Goal: Task Accomplishment & Management: Complete application form

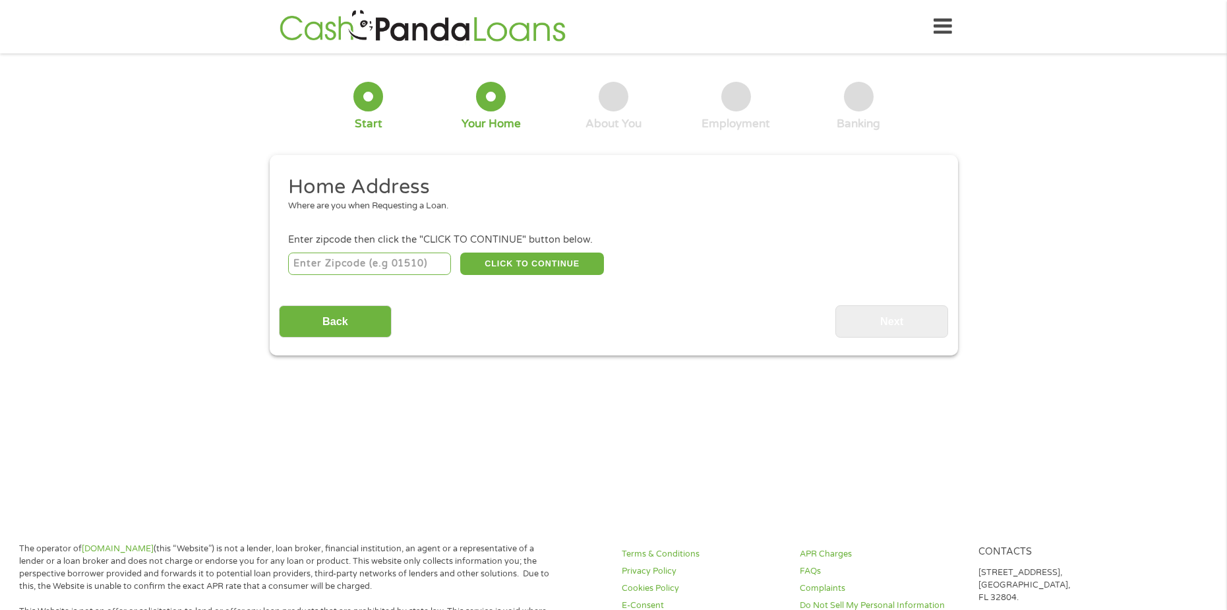
click at [396, 268] on input "number" at bounding box center [369, 263] width 163 height 22
type input "85704"
click at [475, 263] on button "CLICK TO CONTINUE" at bounding box center [532, 263] width 144 height 22
type input "85704"
type input "[GEOGRAPHIC_DATA]"
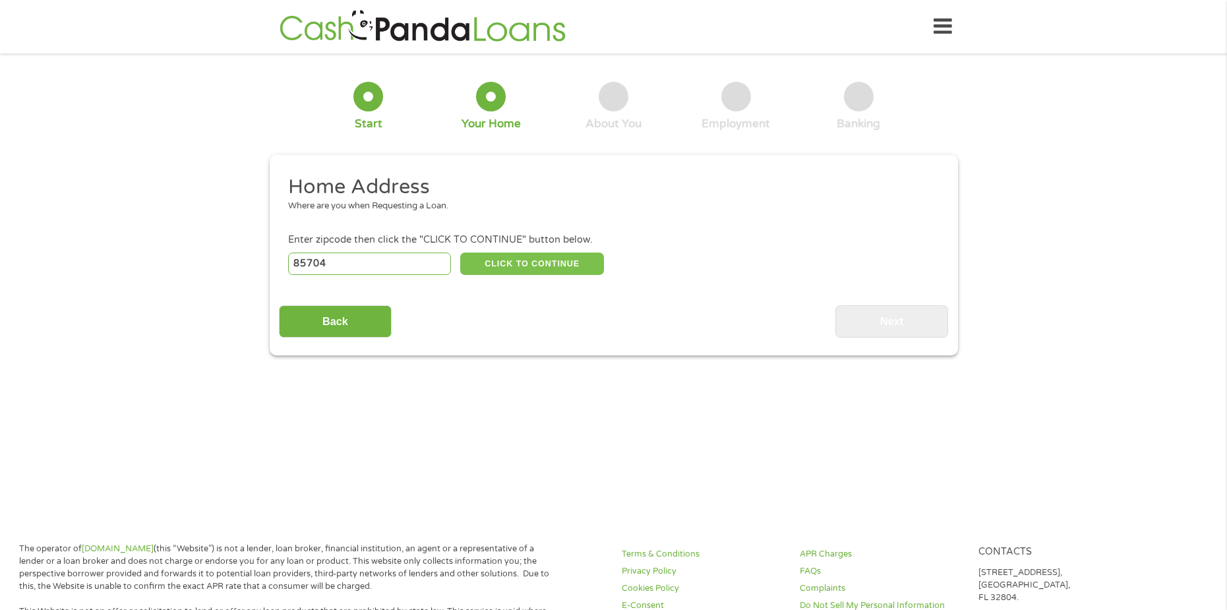
select select "[US_STATE]"
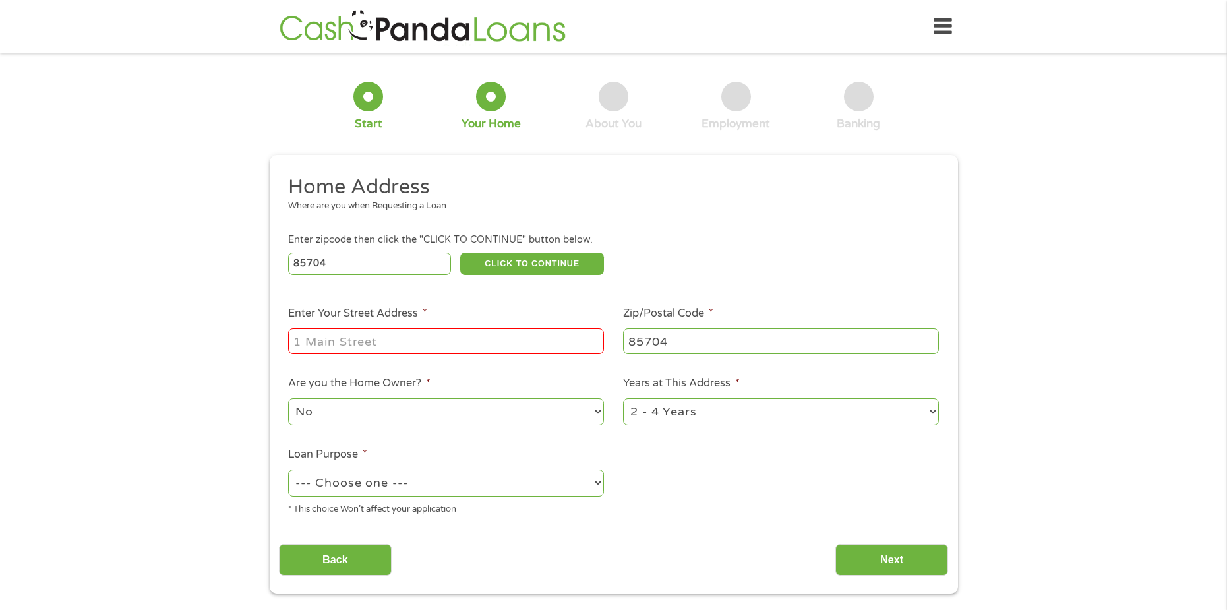
click at [458, 335] on input "Enter Your Street Address *" at bounding box center [446, 340] width 316 height 25
type input "[STREET_ADDRESS]"
click at [659, 418] on select "1 Year or less 1 - 2 Years 2 - 4 Years Over 4 Years" at bounding box center [781, 411] width 316 height 27
select select "12months"
click at [623, 398] on select "1 Year or less 1 - 2 Years 2 - 4 Years Over 4 Years" at bounding box center [781, 411] width 316 height 27
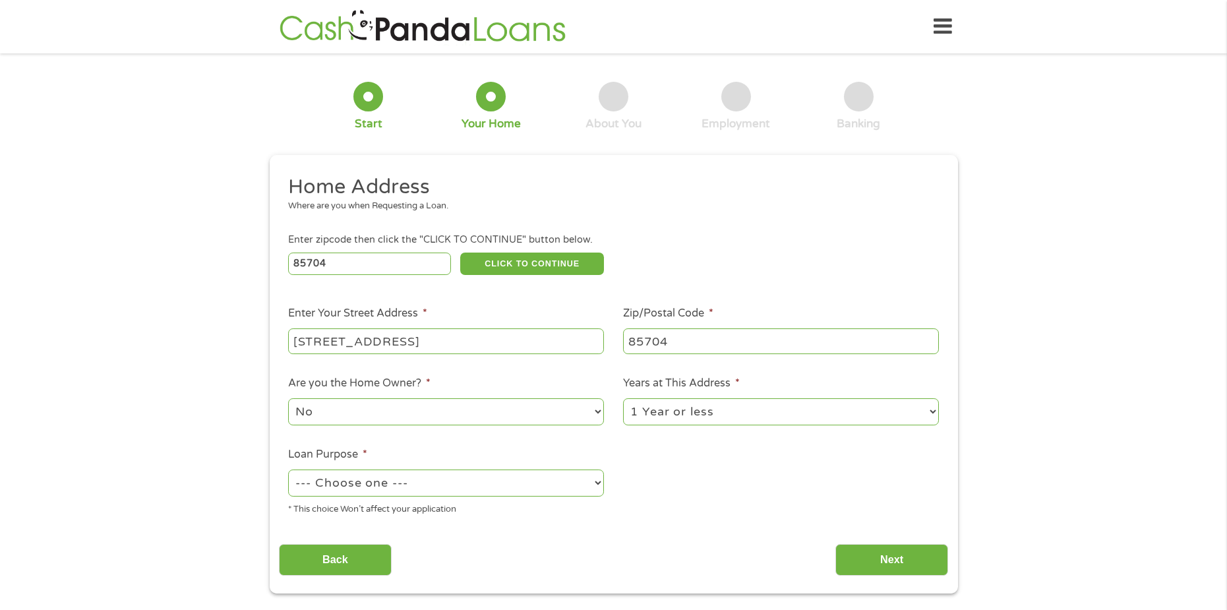
click at [396, 484] on select "--- Choose one --- Pay Bills Debt Consolidation Home Improvement Major Purchase…" at bounding box center [446, 482] width 316 height 27
select select "paybills"
click at [288, 469] on select "--- Choose one --- Pay Bills Debt Consolidation Home Improvement Major Purchase…" at bounding box center [446, 482] width 316 height 27
click at [374, 404] on select "No Yes" at bounding box center [446, 411] width 316 height 27
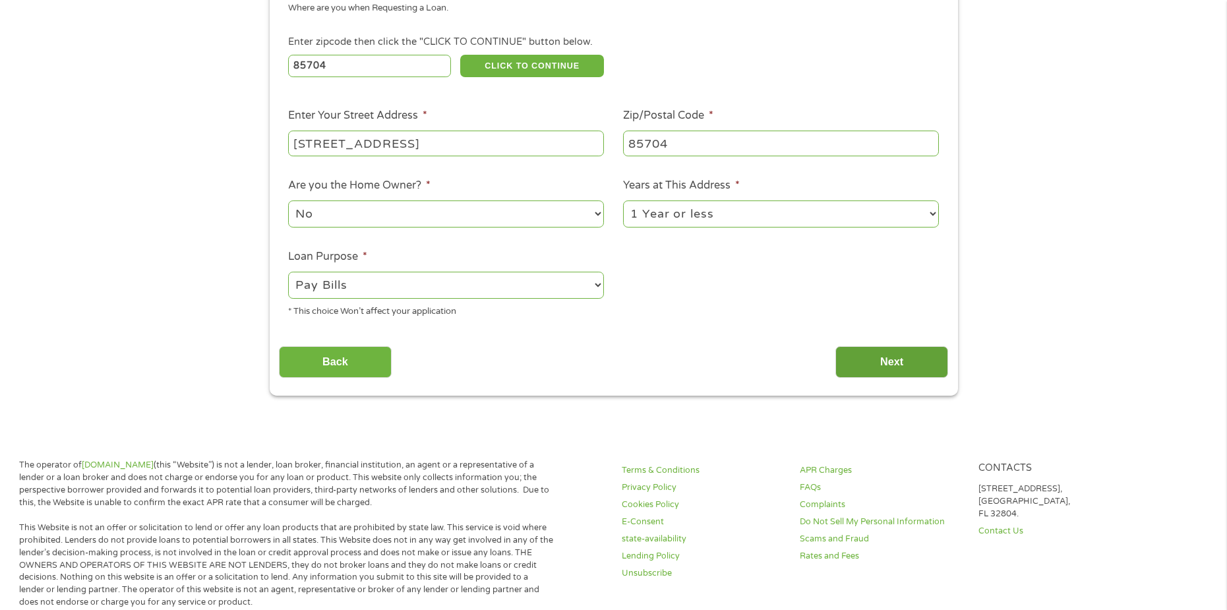
click at [883, 362] on input "Next" at bounding box center [891, 362] width 113 height 32
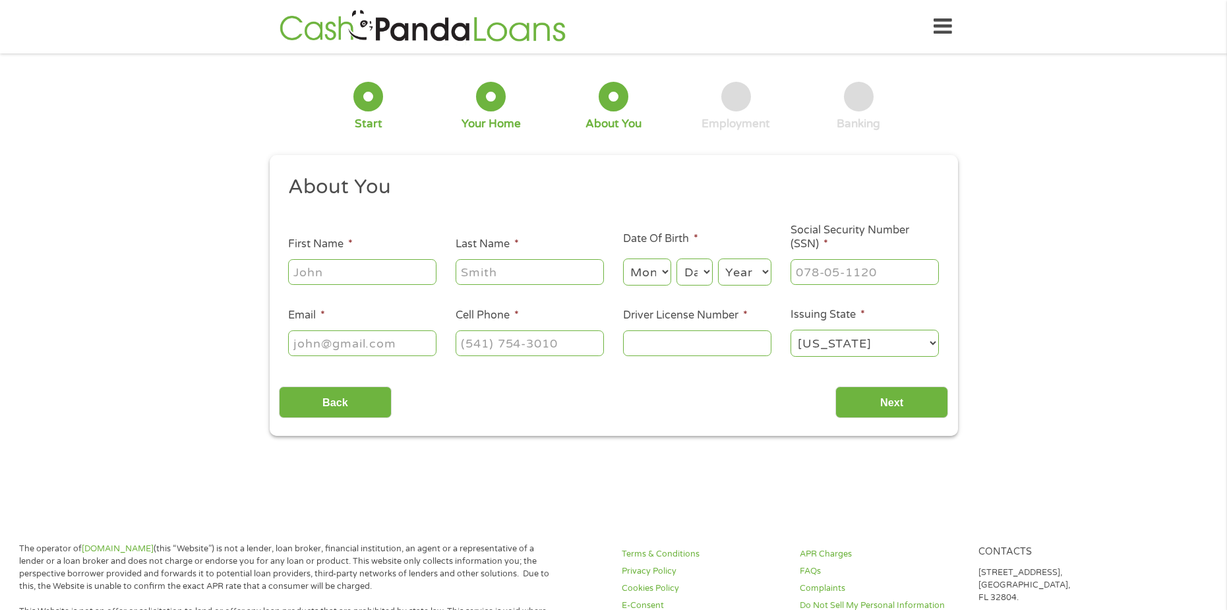
click at [363, 277] on input "First Name *" at bounding box center [362, 271] width 148 height 25
type input "[PERSON_NAME]"
select select "8"
select select "29"
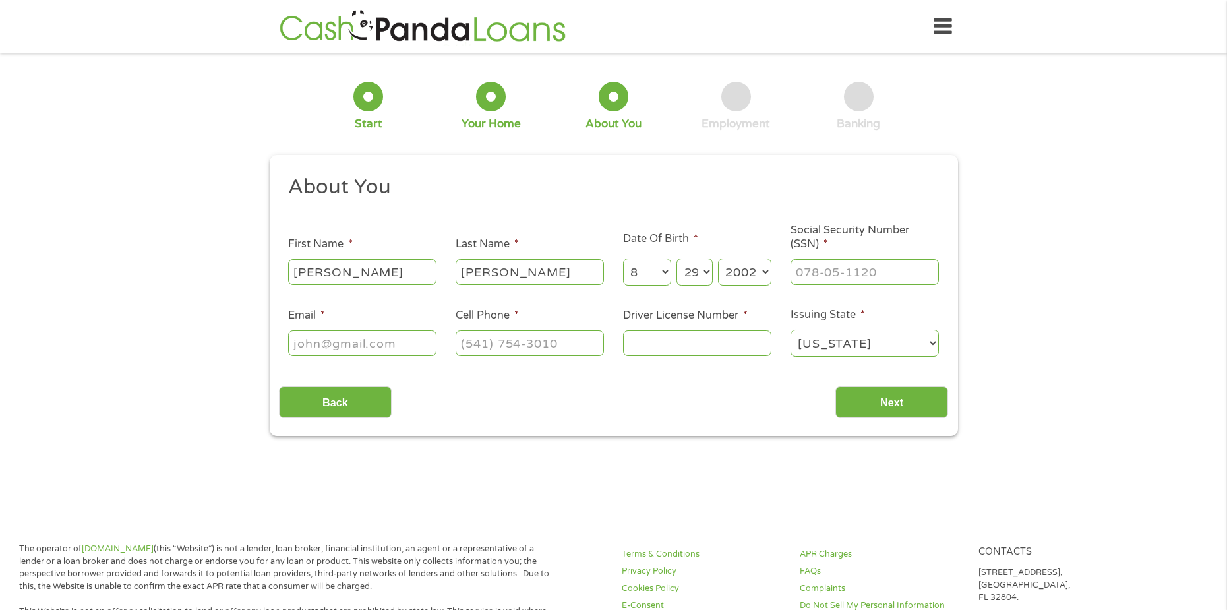
select select "2001"
type input "832-75-1995"
click at [353, 349] on input "Email *" at bounding box center [362, 342] width 148 height 25
type input "[EMAIL_ADDRESS][DOMAIN_NAME]"
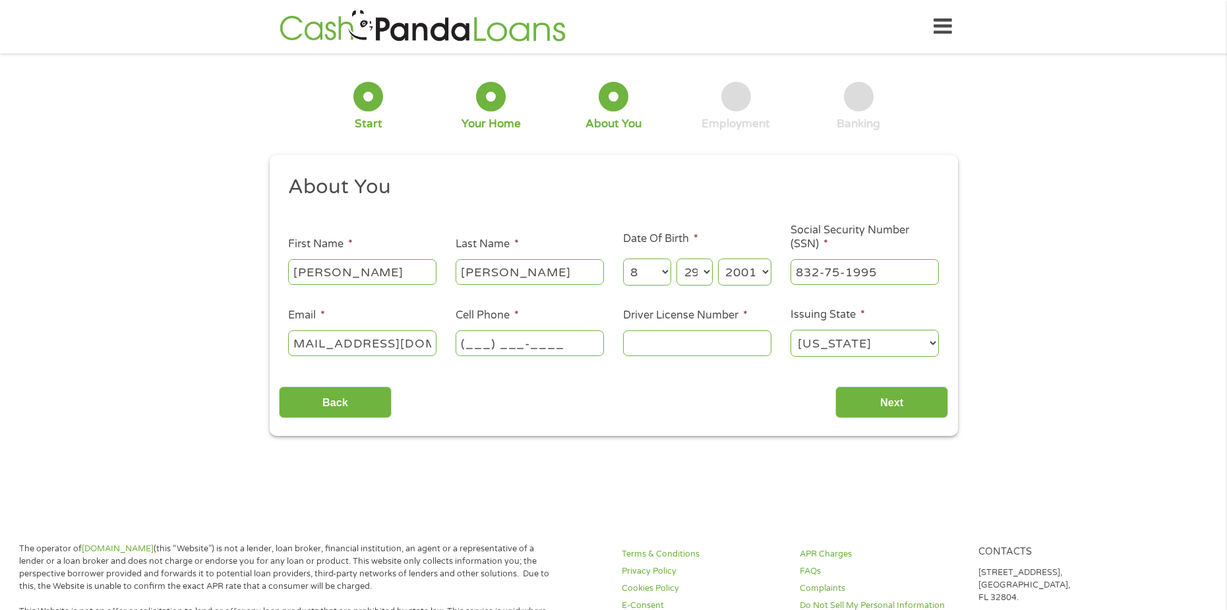
scroll to position [0, 0]
click at [494, 349] on input "(___) ___-____" at bounding box center [530, 342] width 148 height 25
type input "[PHONE_NUMBER]"
type input "D10303638"
click at [881, 402] on input "Next" at bounding box center [891, 402] width 113 height 32
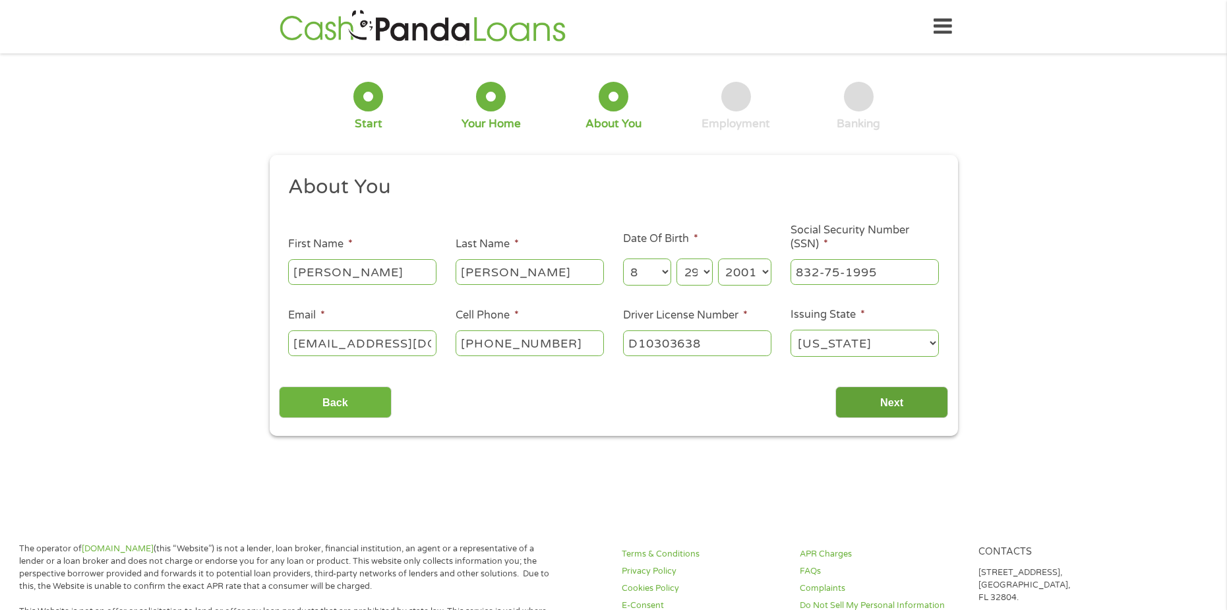
scroll to position [5, 5]
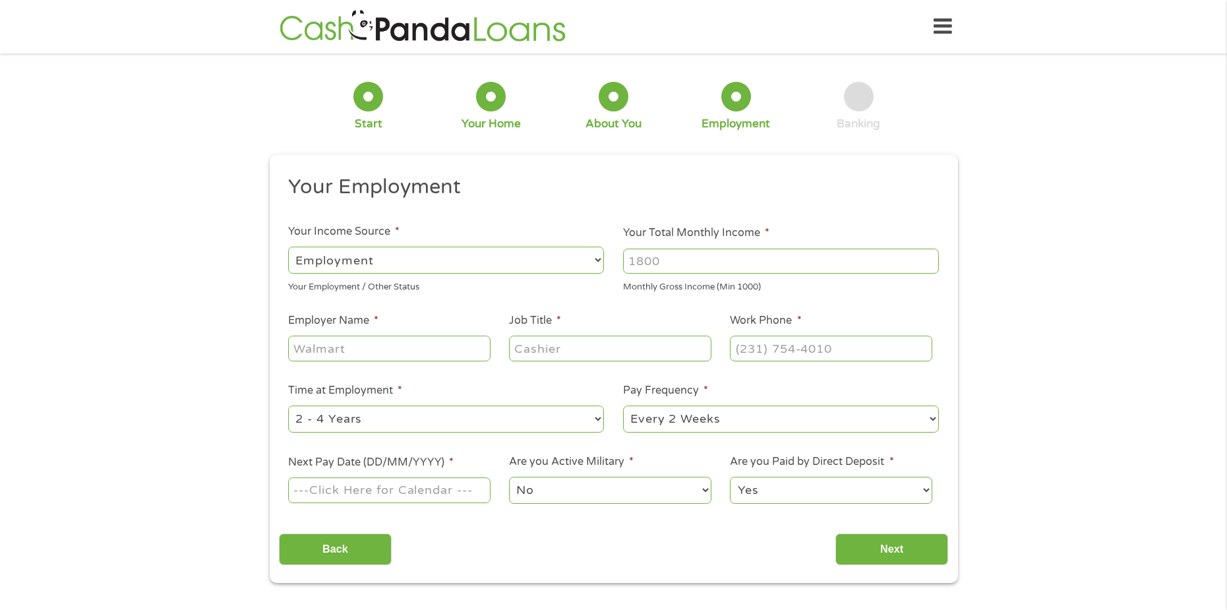
click at [568, 260] on select "--- Choose one --- Employment [DEMOGRAPHIC_DATA] Benefits" at bounding box center [446, 260] width 316 height 27
click at [288, 247] on select "--- Choose one --- Employment [DEMOGRAPHIC_DATA] Benefits" at bounding box center [446, 260] width 316 height 27
click at [677, 266] on input "Your Total Monthly Income *" at bounding box center [781, 261] width 316 height 25
type input "3500"
click at [423, 339] on input "Employer Name *" at bounding box center [389, 348] width 202 height 25
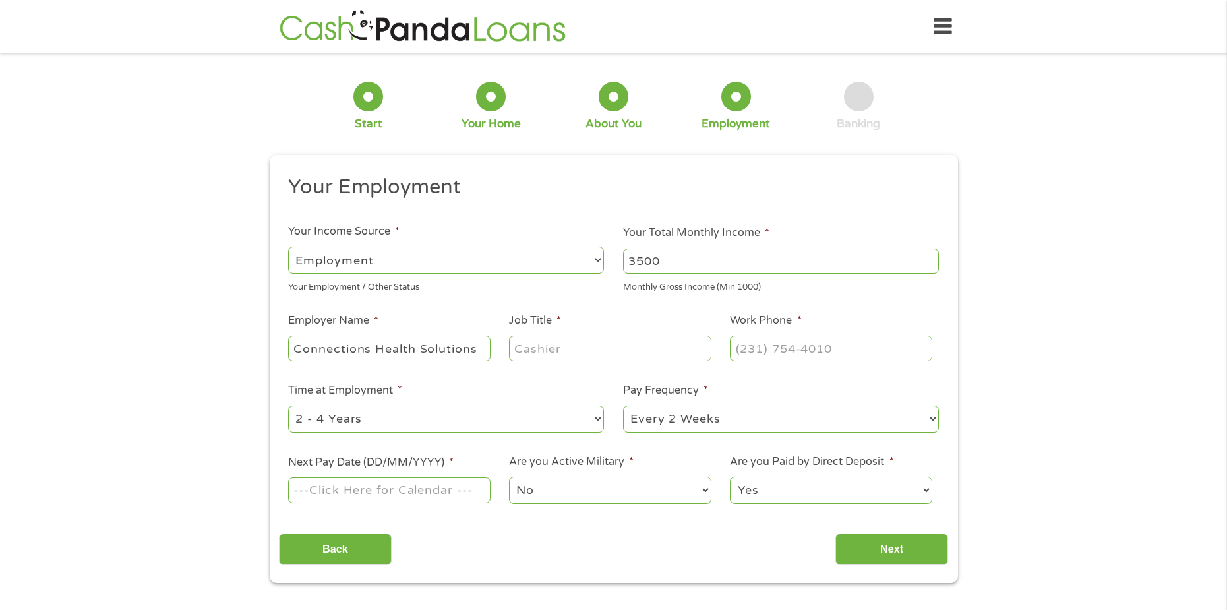
type input "Connections Health Solutions"
type input "A"
type input "Unit Coordinator II"
type input "[PHONE_NUMBER]"
click at [362, 425] on select "--- Choose one --- 1 Year or less 1 - 2 Years 2 - 4 Years Over 4 Years" at bounding box center [446, 418] width 316 height 27
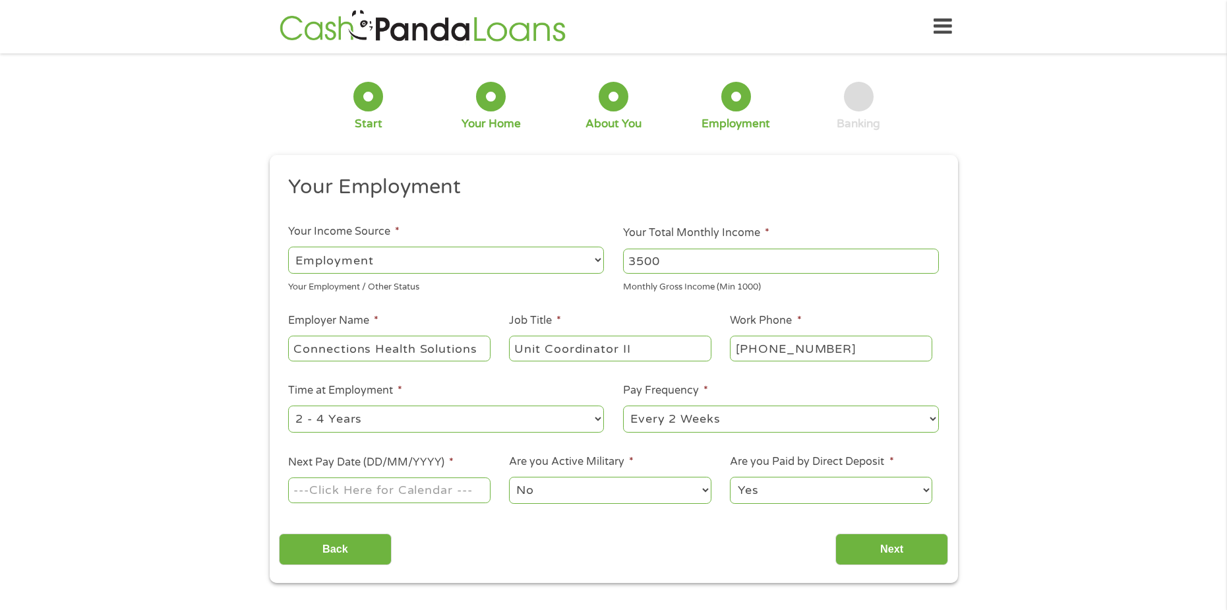
select select "12months"
click at [288, 405] on select "--- Choose one --- 1 Year or less 1 - 2 Years 2 - 4 Years Over 4 Years" at bounding box center [446, 418] width 316 height 27
drag, startPoint x: 643, startPoint y: 416, endPoint x: 657, endPoint y: 421, distance: 14.8
click at [643, 416] on select "--- Choose one --- Every 2 Weeks Every Week Monthly Semi-Monthly" at bounding box center [781, 418] width 316 height 27
click at [623, 405] on select "--- Choose one --- Every 2 Weeks Every Week Monthly Semi-Monthly" at bounding box center [781, 418] width 316 height 27
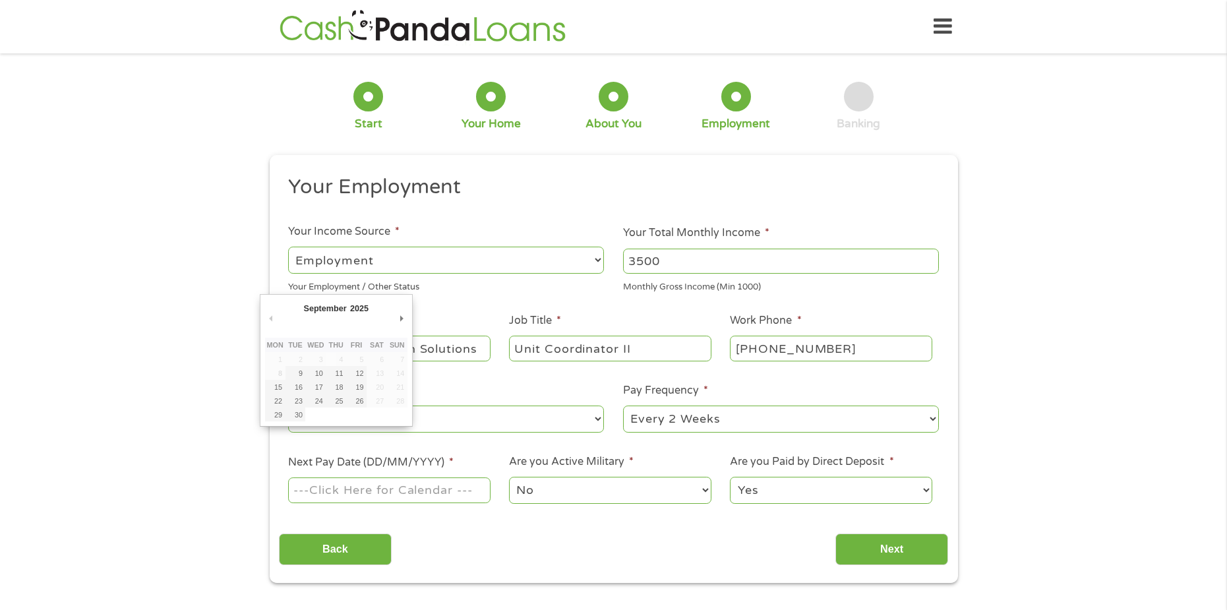
click at [413, 498] on input "Next Pay Date (DD/MM/YYYY) *" at bounding box center [389, 489] width 202 height 25
type input "[DATE]"
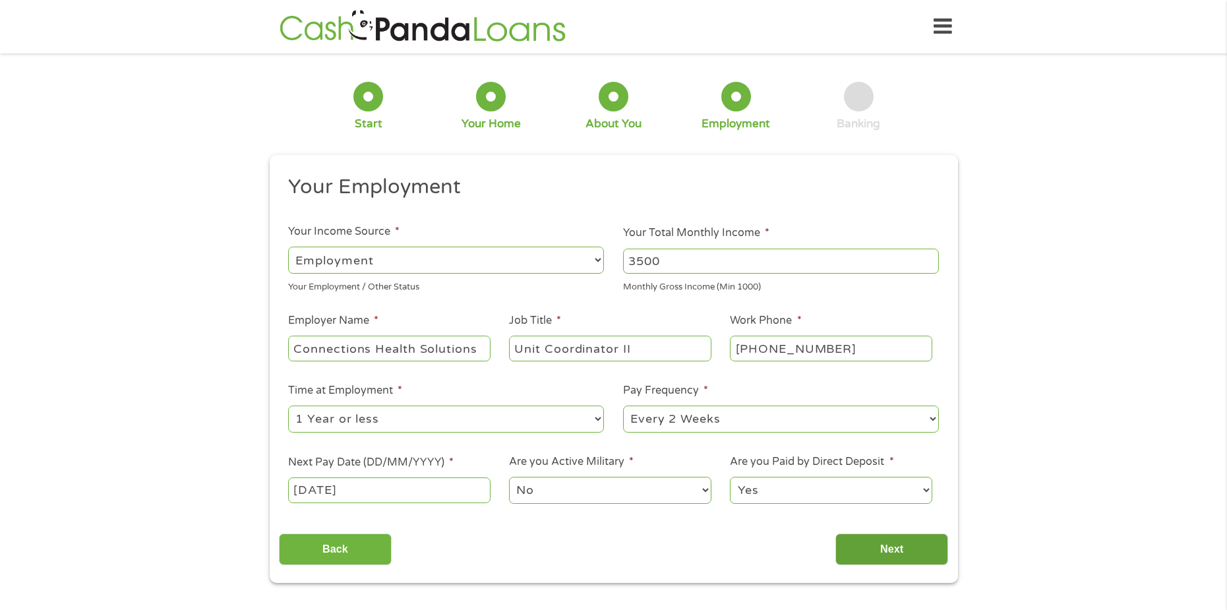
click at [853, 550] on input "Next" at bounding box center [891, 549] width 113 height 32
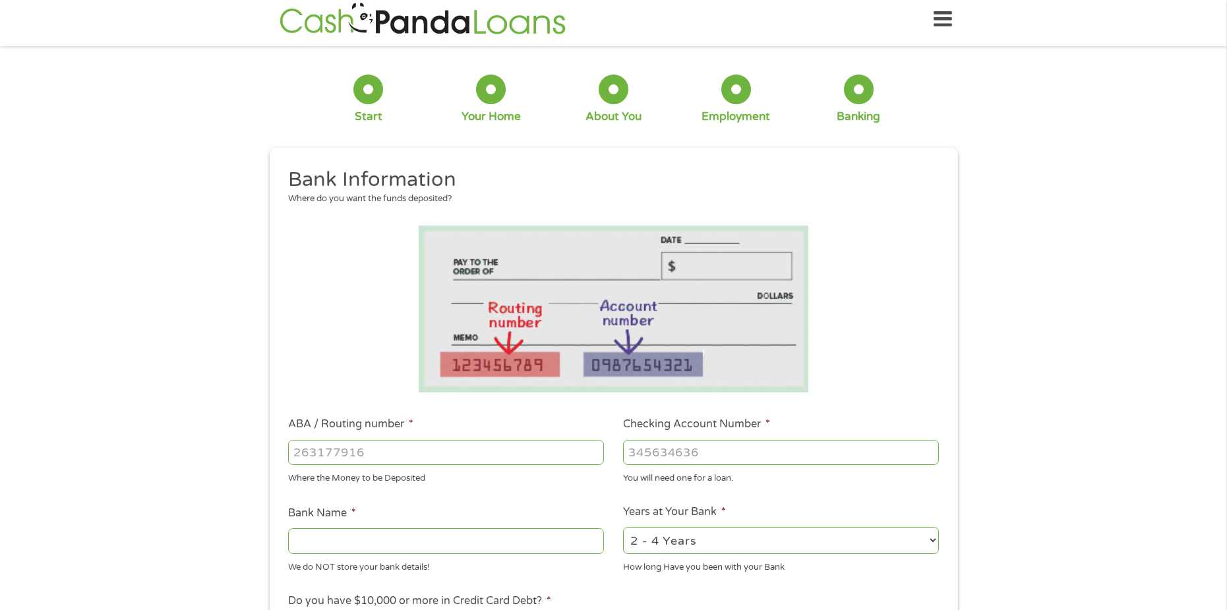
scroll to position [66, 0]
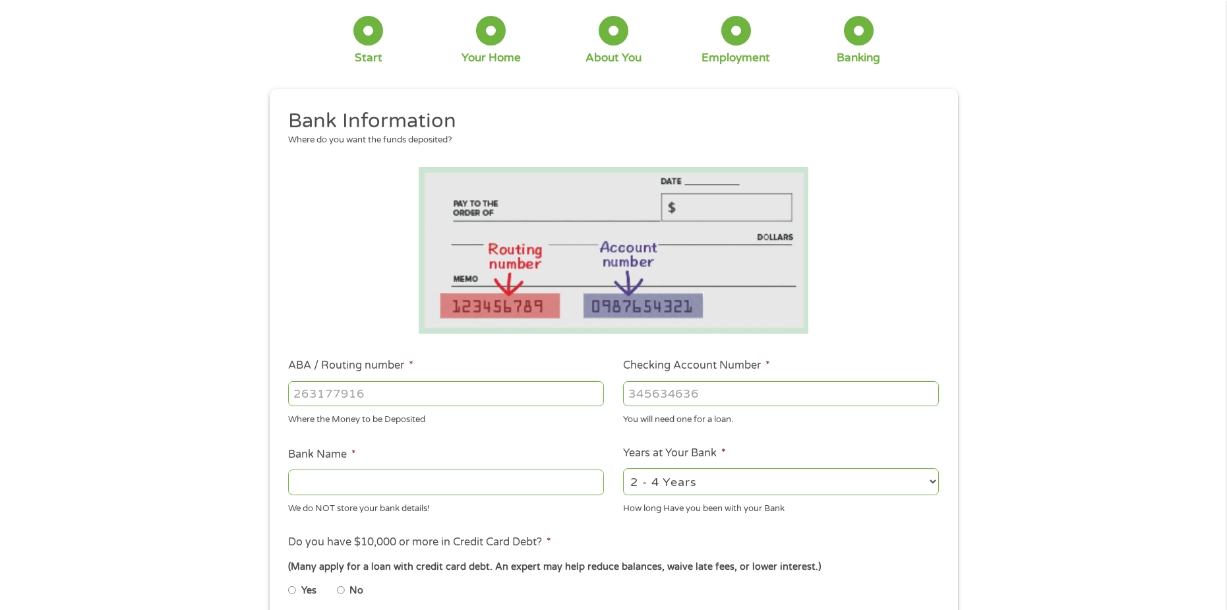
click at [503, 401] on input "ABA / Routing number *" at bounding box center [446, 393] width 316 height 25
click at [763, 388] on input "Checking Account Number *" at bounding box center [781, 393] width 316 height 25
click at [759, 399] on input "Checking Account Number *" at bounding box center [781, 393] width 316 height 25
click at [773, 394] on input "272917" at bounding box center [781, 393] width 316 height 25
type input "2729172995"
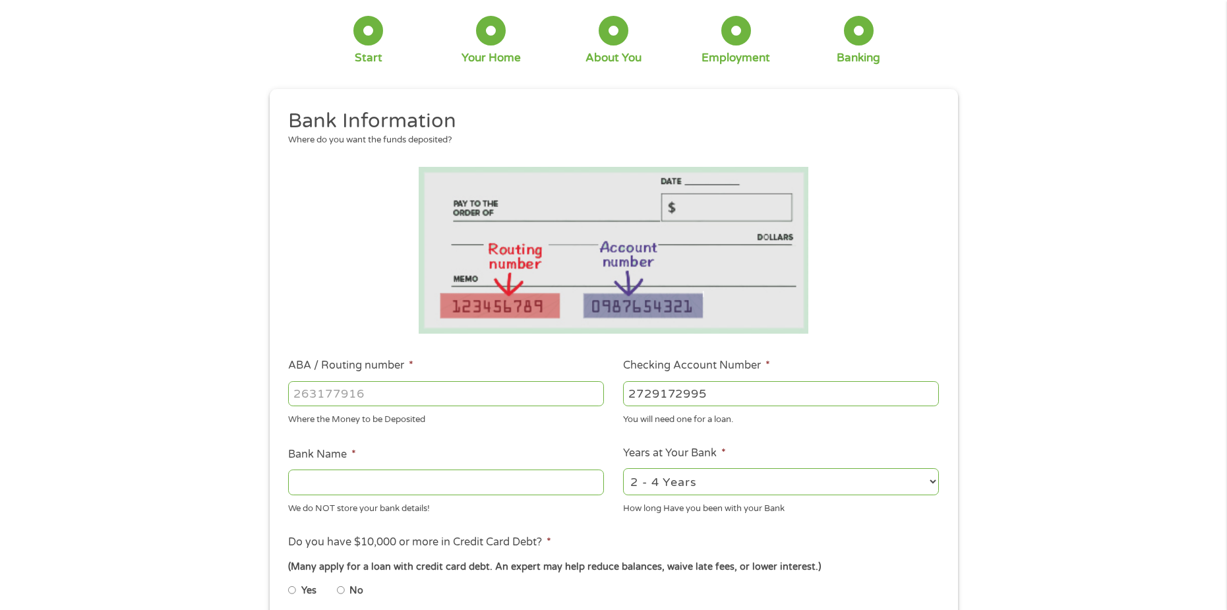
click at [653, 477] on select "2 - 4 Years 6 - 12 Months 1 - 2 Years Over 4 Years" at bounding box center [781, 481] width 316 height 27
click at [623, 468] on select "2 - 4 Years 6 - 12 Months 1 - 2 Years Over 4 Years" at bounding box center [781, 481] width 316 height 27
click at [658, 488] on select "2 - 4 Years 6 - 12 Months 1 - 2 Years Over 4 Years" at bounding box center [781, 481] width 316 height 27
select select "60months"
click at [623, 468] on select "2 - 4 Years 6 - 12 Months 1 - 2 Years Over 4 Years" at bounding box center [781, 481] width 316 height 27
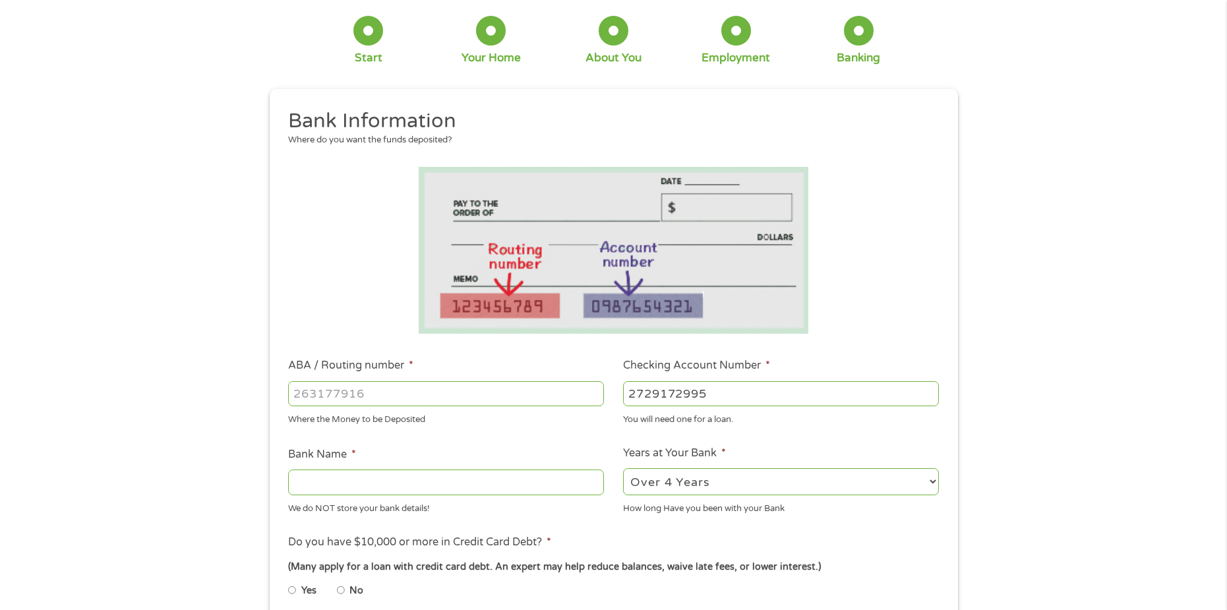
click at [525, 393] on input "ABA / Routing number *" at bounding box center [446, 393] width 316 height 25
paste input "-1"
click at [597, 397] on input "-1" at bounding box center [446, 393] width 316 height 25
click at [595, 389] on input "0" at bounding box center [446, 393] width 316 height 25
click at [595, 389] on input "1" at bounding box center [446, 393] width 316 height 25
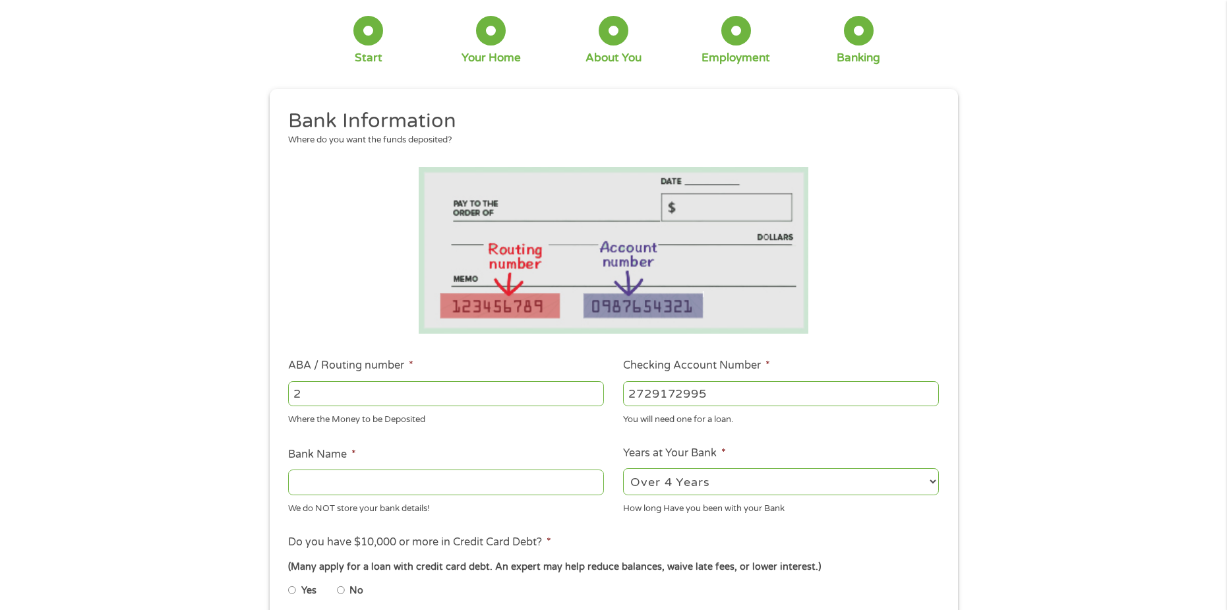
click at [595, 389] on input "2" at bounding box center [446, 393] width 316 height 25
type input "3"
click at [595, 389] on input "3" at bounding box center [446, 393] width 316 height 25
drag, startPoint x: 478, startPoint y: 394, endPoint x: 195, endPoint y: 392, distance: 282.8
click at [220, 387] on div "1 Start 2 Your Home 3 About You 4 Employment 5 Banking 6 This field is hidden w…" at bounding box center [613, 415] width 1227 height 836
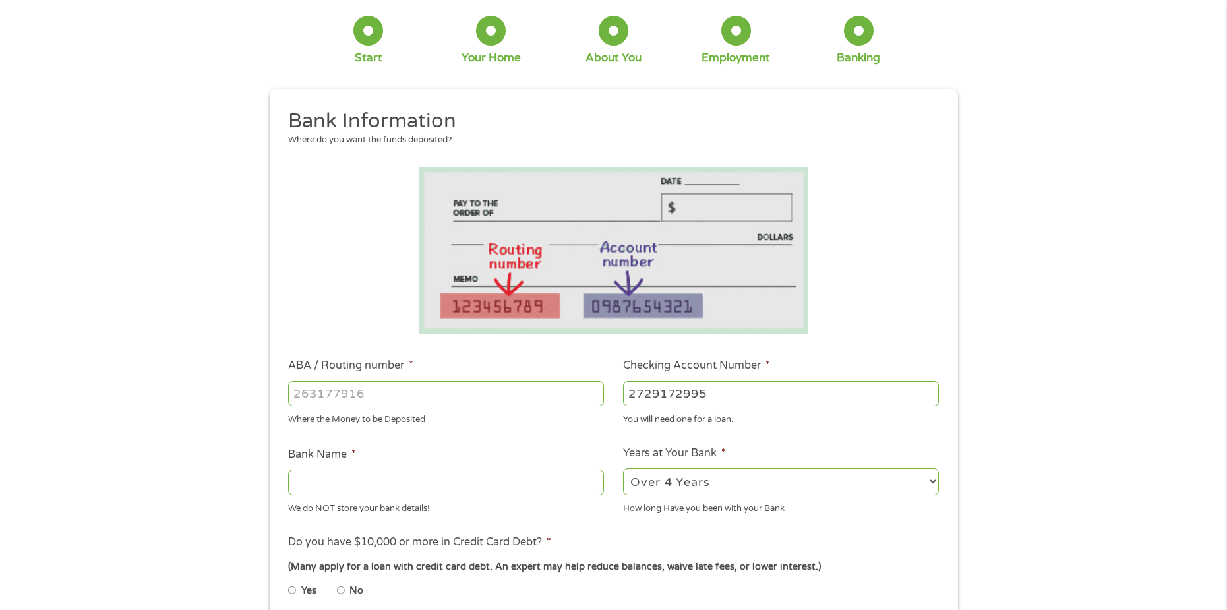
click at [427, 390] on input "ABA / Routing number *" at bounding box center [446, 393] width 316 height 25
click at [385, 397] on input "071101" at bounding box center [446, 393] width 316 height 25
type input "071101307"
type input "[PERSON_NAME] FARGO BK NA [US_STATE]"
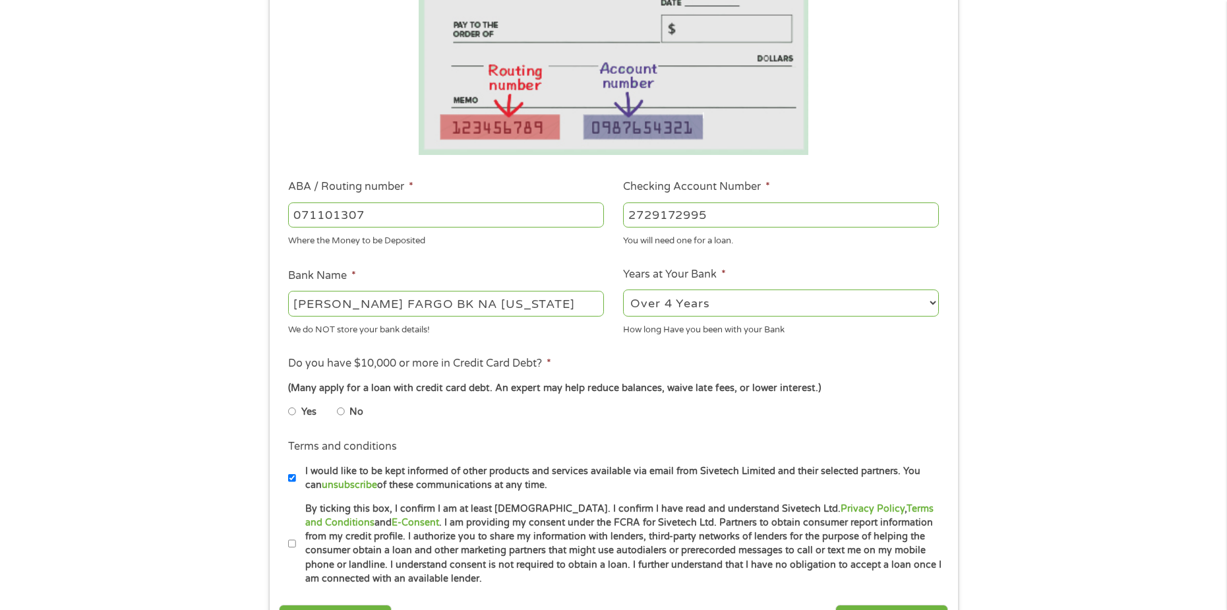
scroll to position [264, 0]
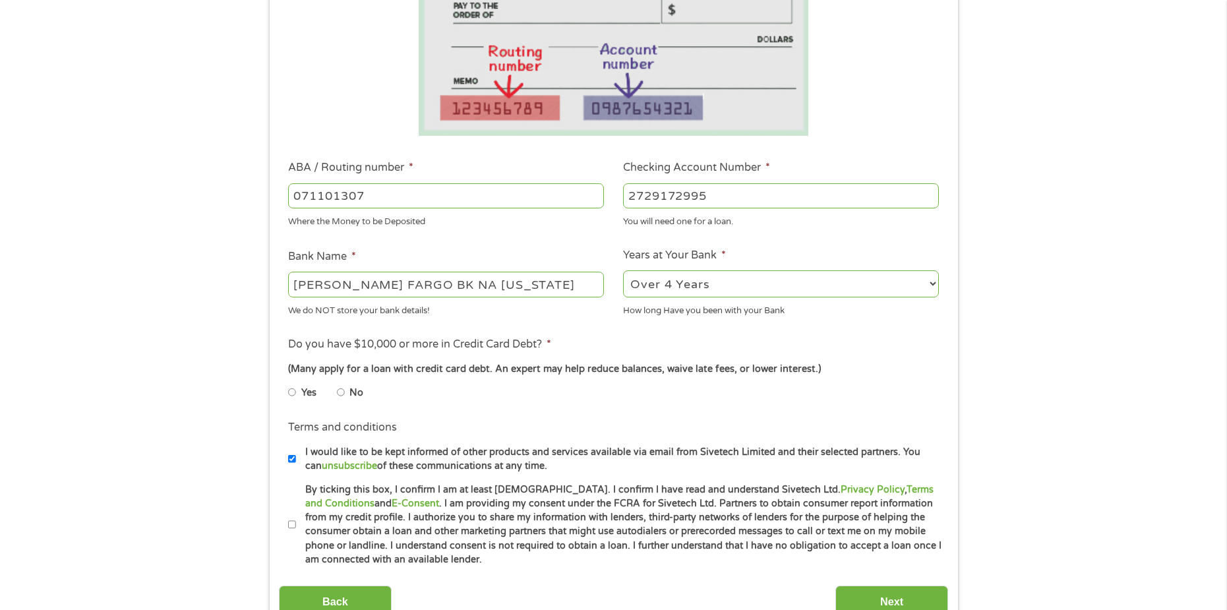
type input "071101307"
click at [291, 390] on input "Yes" at bounding box center [292, 392] width 8 height 21
radio input "true"
click at [297, 528] on label "By ticking this box, I confirm I am at least [DEMOGRAPHIC_DATA]. I confirm I ha…" at bounding box center [619, 525] width 647 height 84
click at [296, 528] on input "By ticking this box, I confirm I am at least [DEMOGRAPHIC_DATA]. I confirm I ha…" at bounding box center [292, 524] width 8 height 21
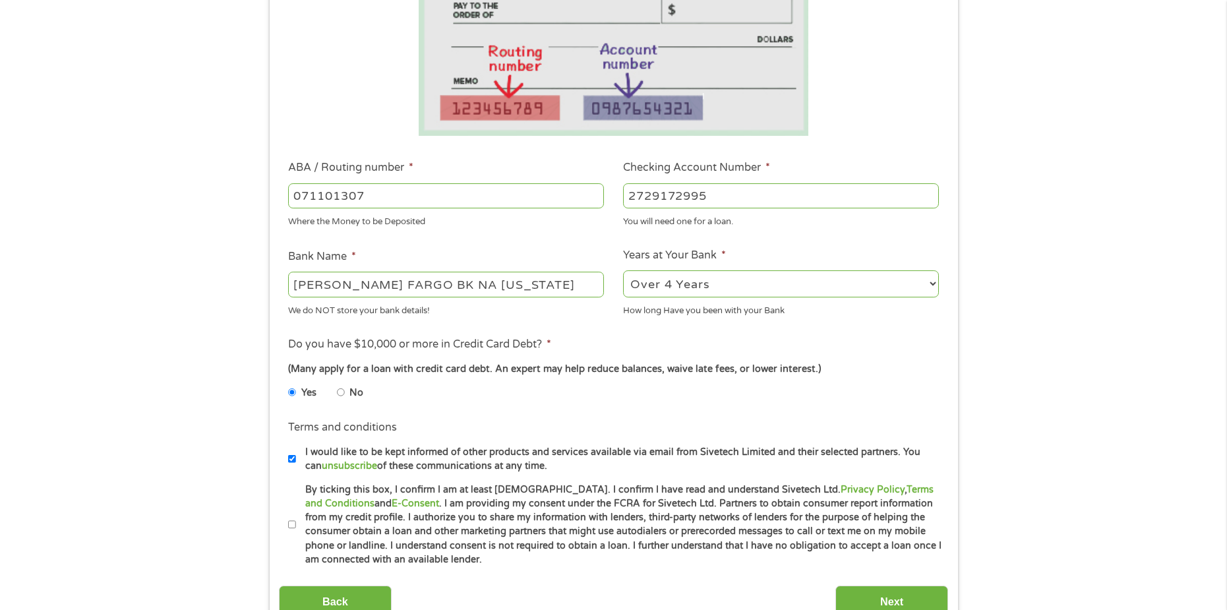
checkbox input "true"
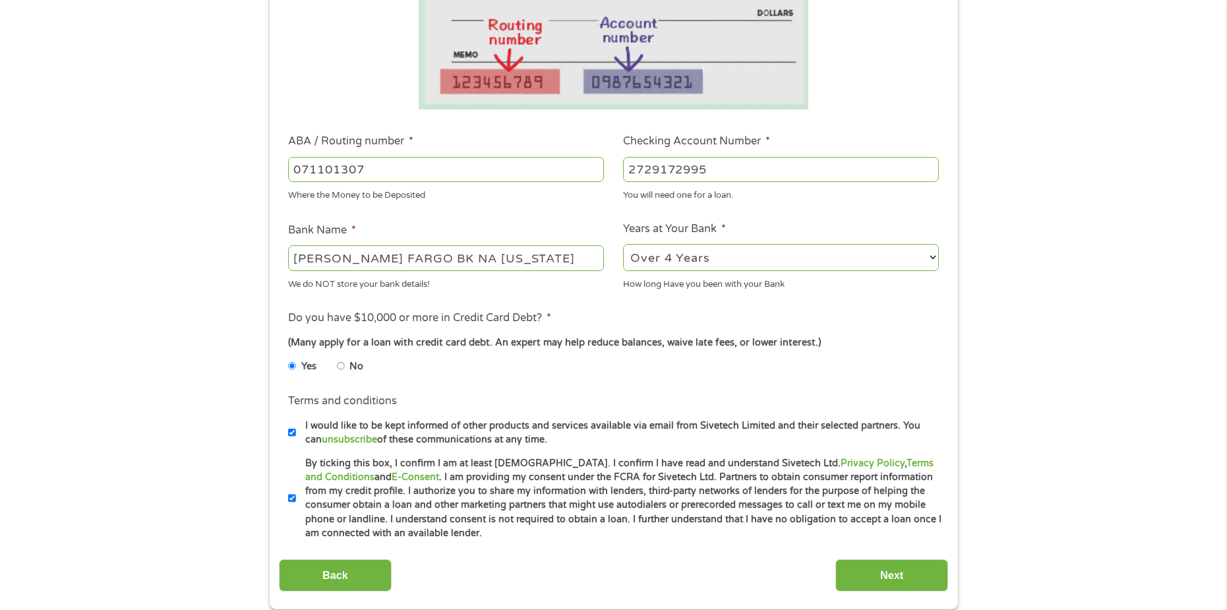
scroll to position [396, 0]
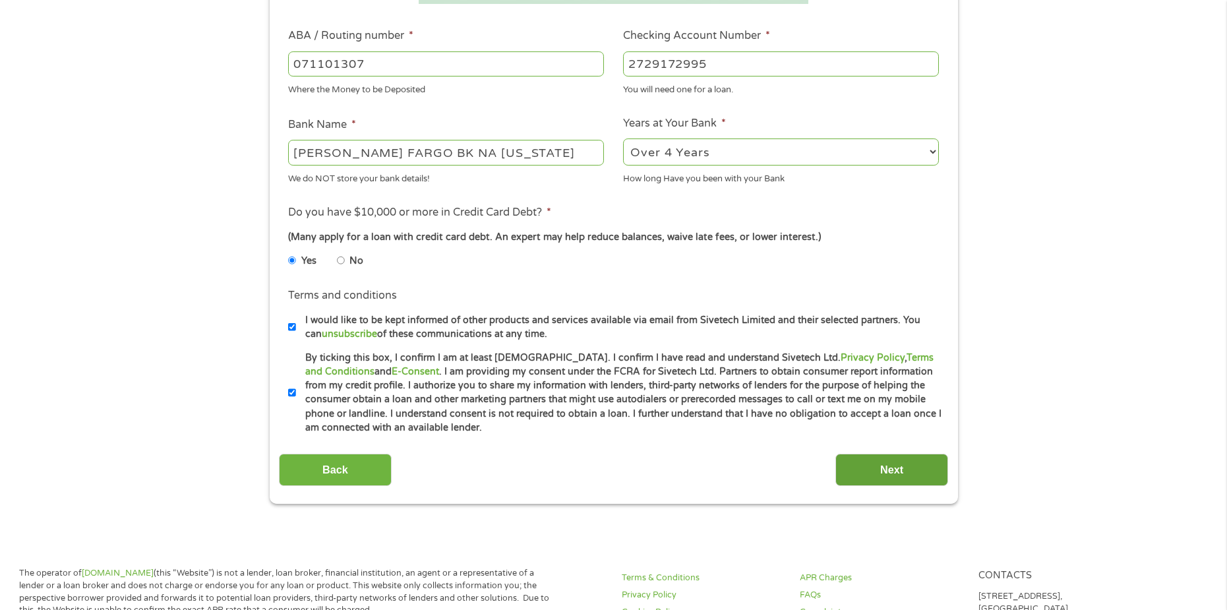
click at [863, 472] on input "Next" at bounding box center [891, 470] width 113 height 32
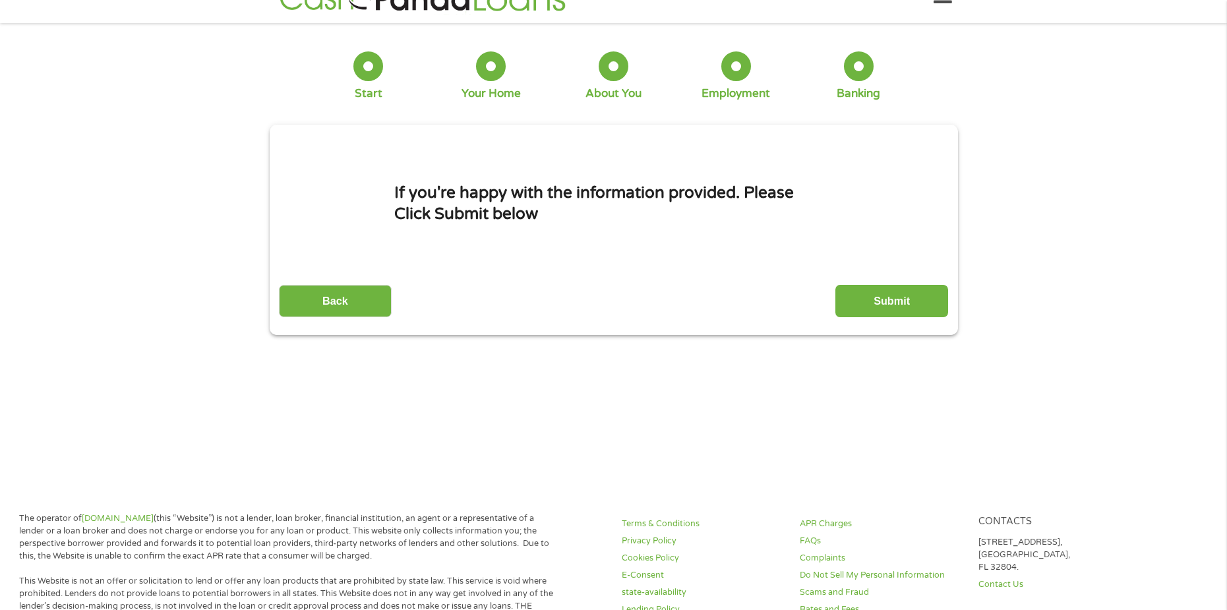
scroll to position [0, 0]
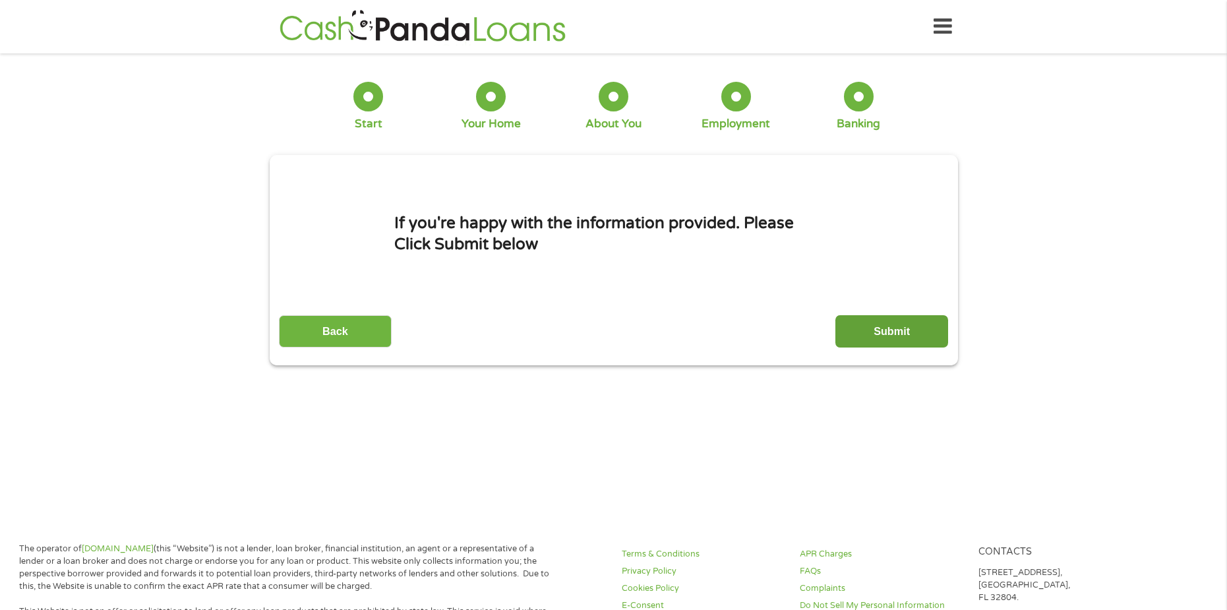
click at [879, 334] on input "Submit" at bounding box center [891, 331] width 113 height 32
